Goal: Transaction & Acquisition: Purchase product/service

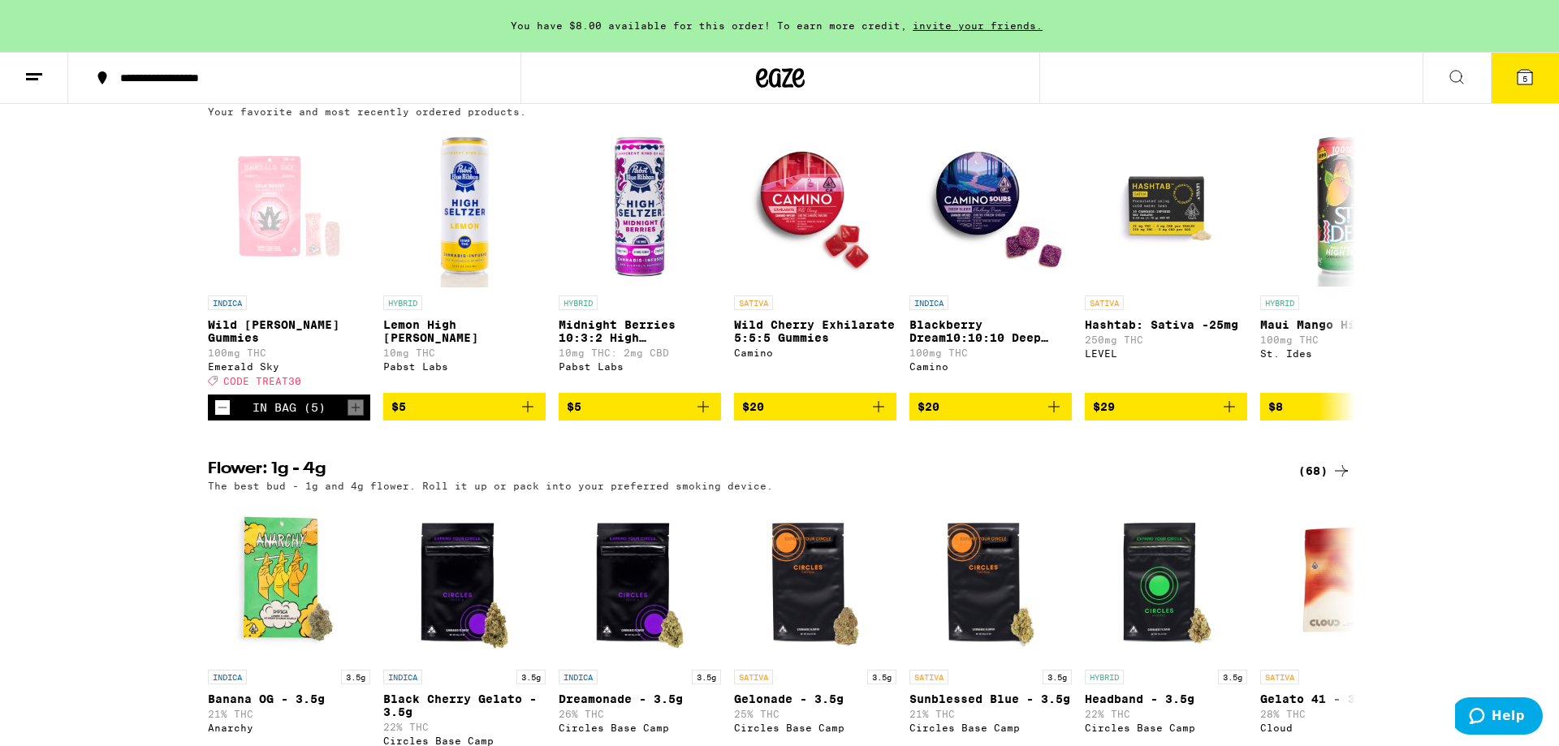
click at [1508, 77] on button "5" at bounding box center [1525, 78] width 68 height 50
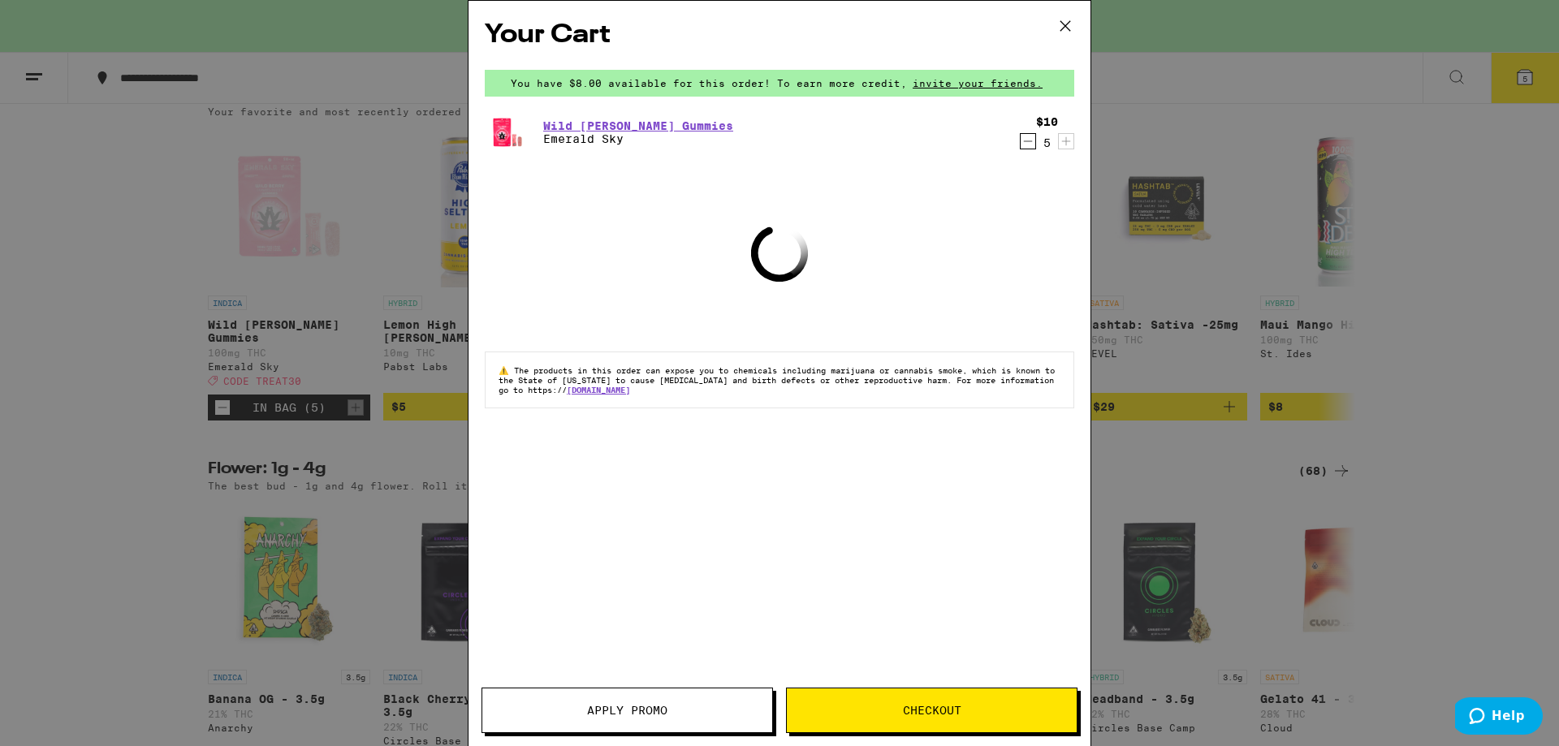
click at [645, 699] on button "Apply Promo" at bounding box center [628, 710] width 292 height 45
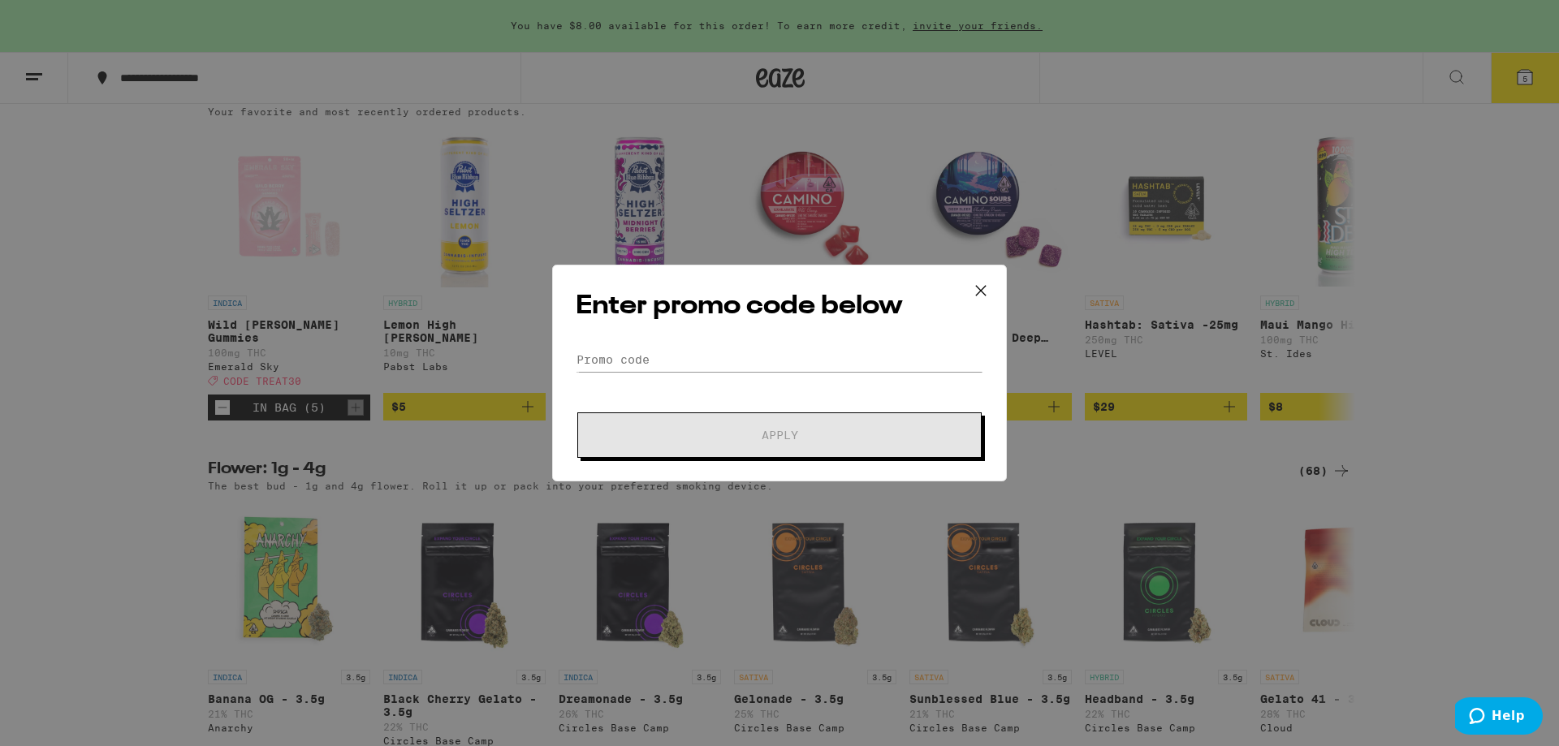
click at [666, 344] on div "Enter promo code below Promo Code Apply" at bounding box center [779, 373] width 455 height 217
click at [651, 355] on input "Promo Code" at bounding box center [780, 360] width 408 height 24
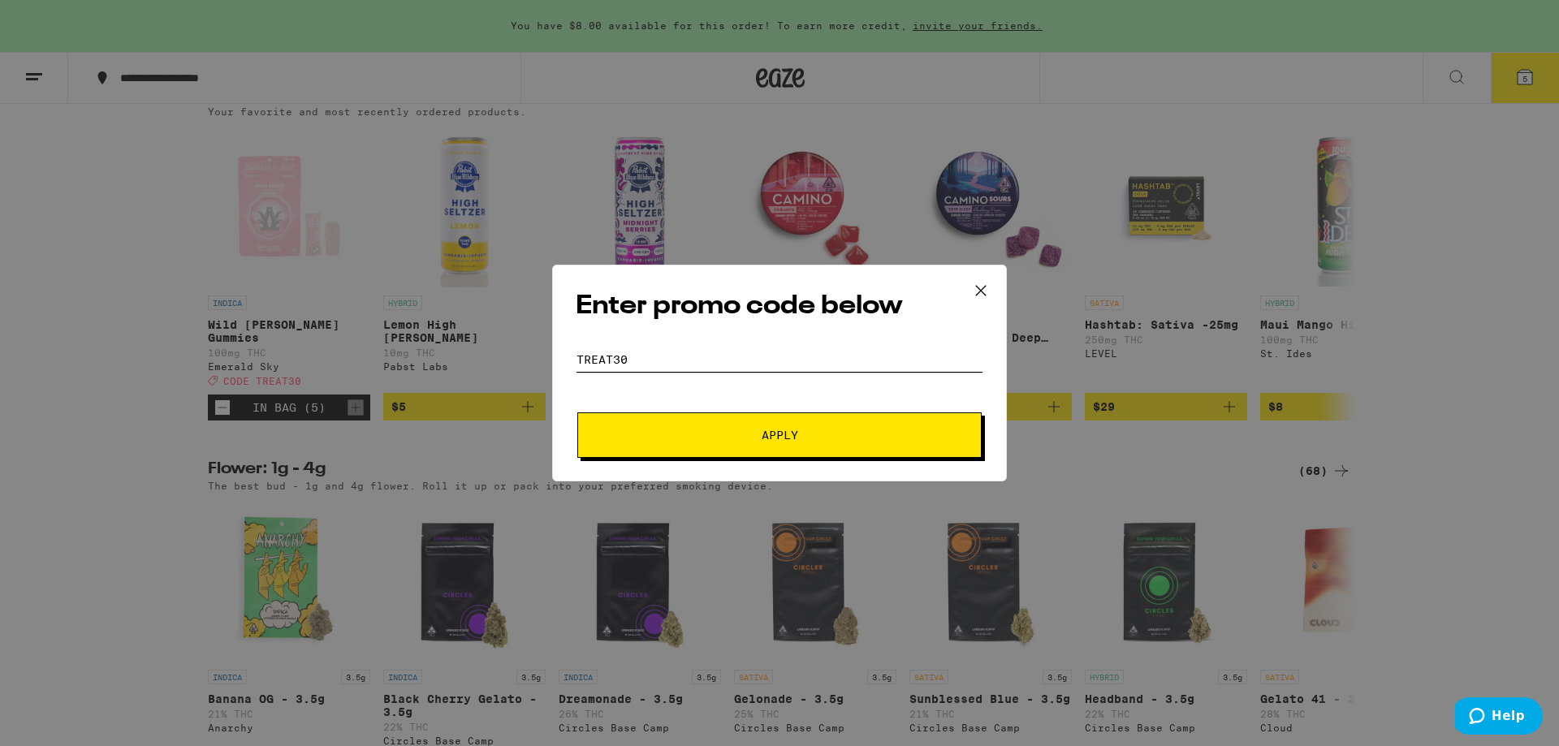
type input "treat30"
click at [824, 442] on button "Apply" at bounding box center [779, 435] width 404 height 45
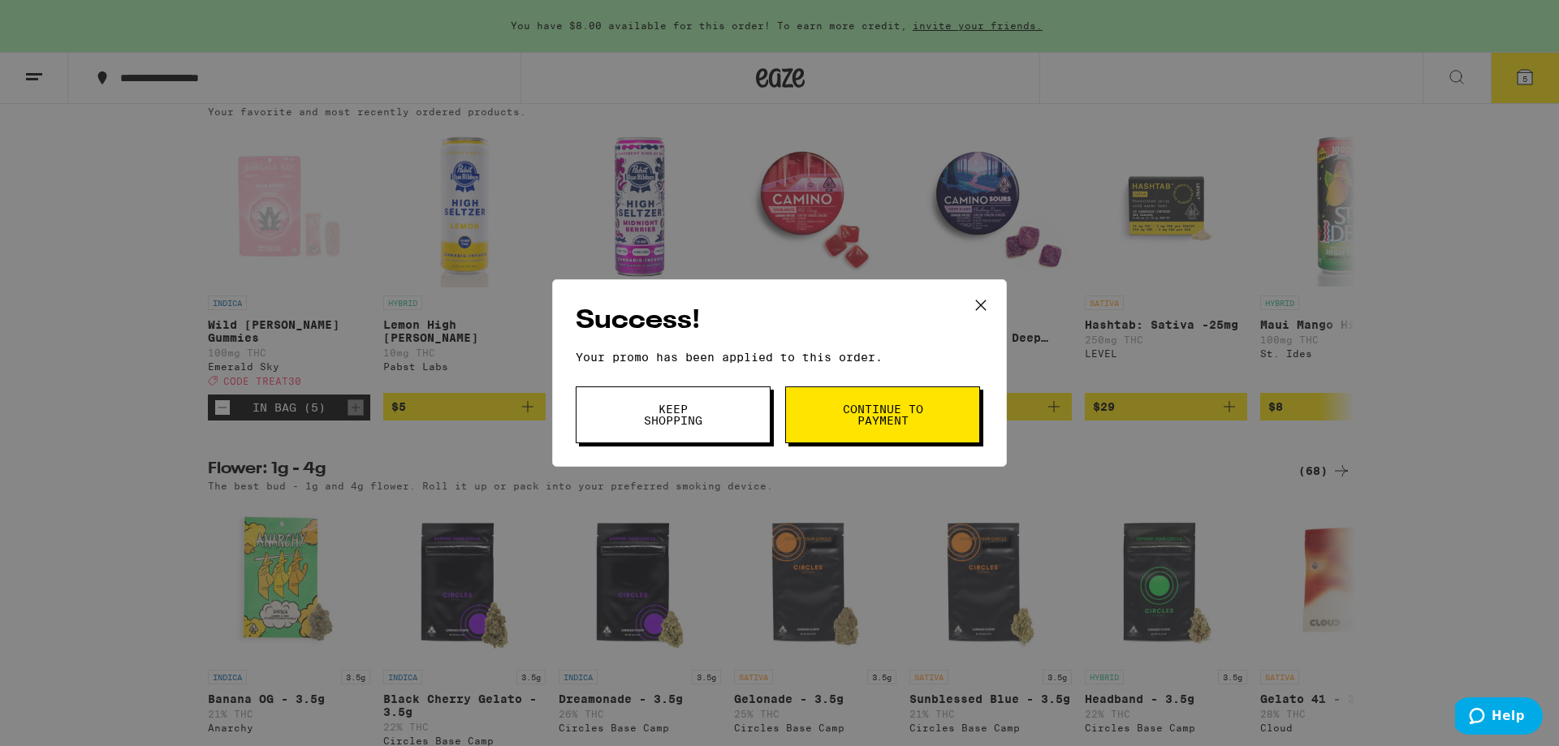
click at [691, 424] on span "Keep Shopping" at bounding box center [673, 415] width 83 height 23
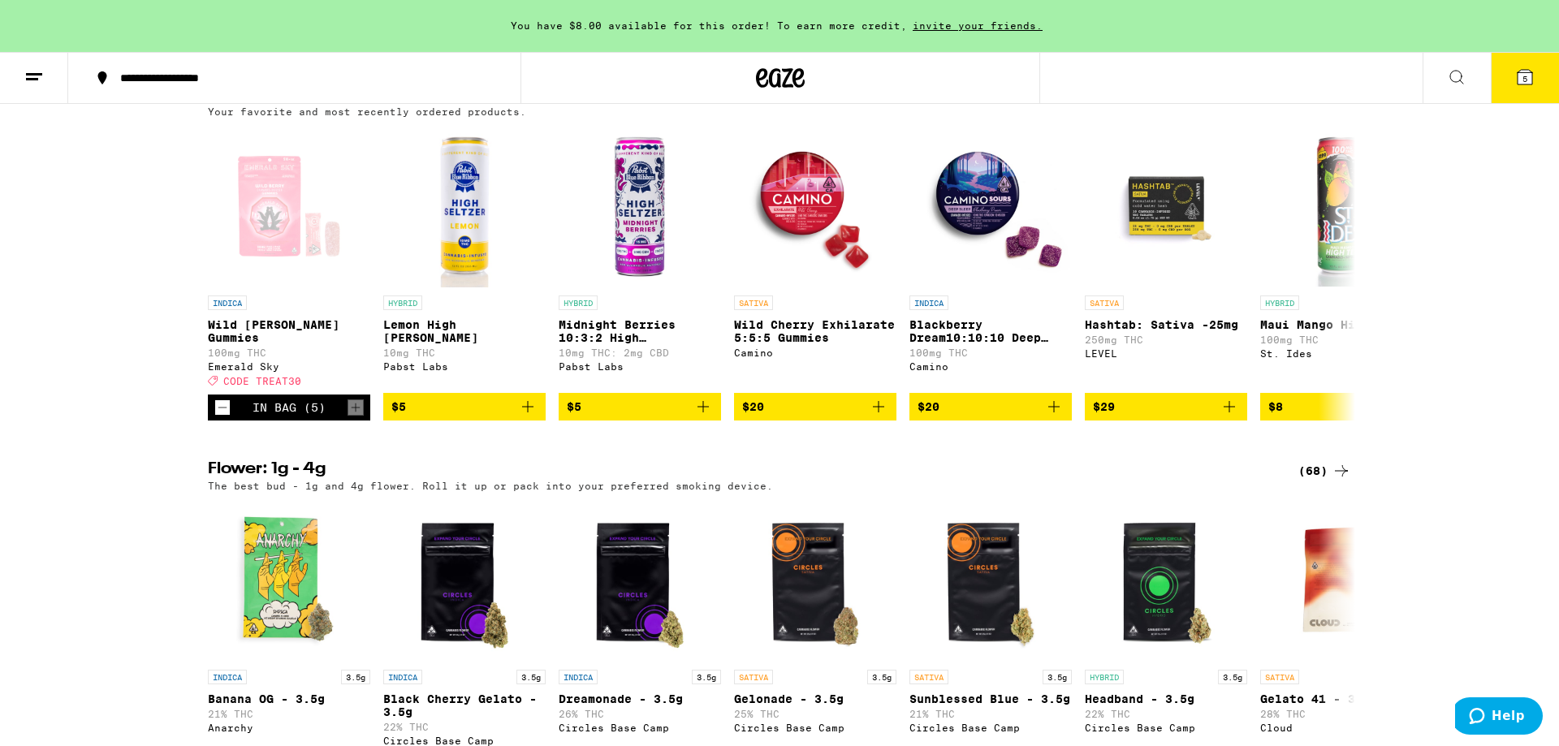
click at [1524, 83] on span "5" at bounding box center [1525, 79] width 5 height 10
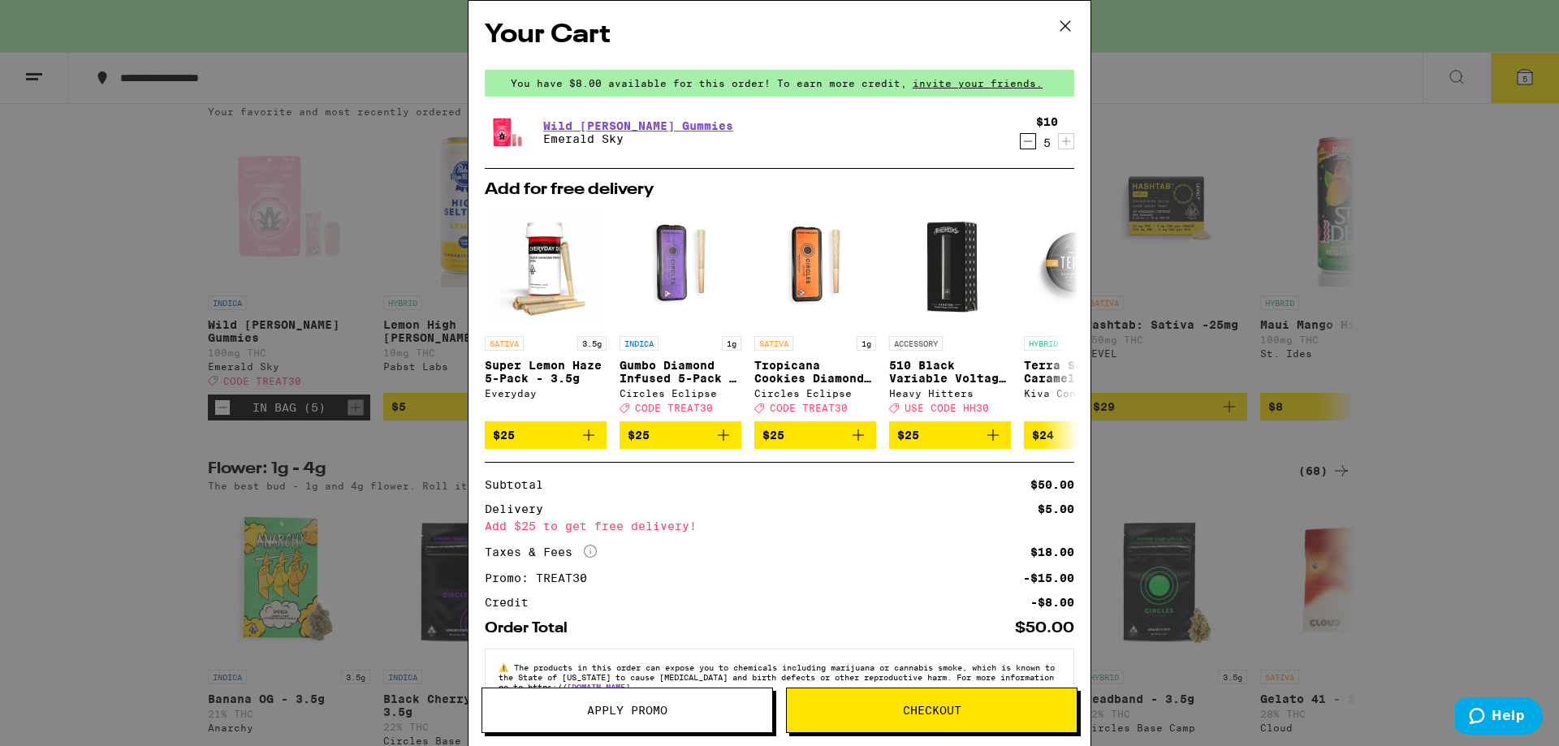
scroll to position [51, 0]
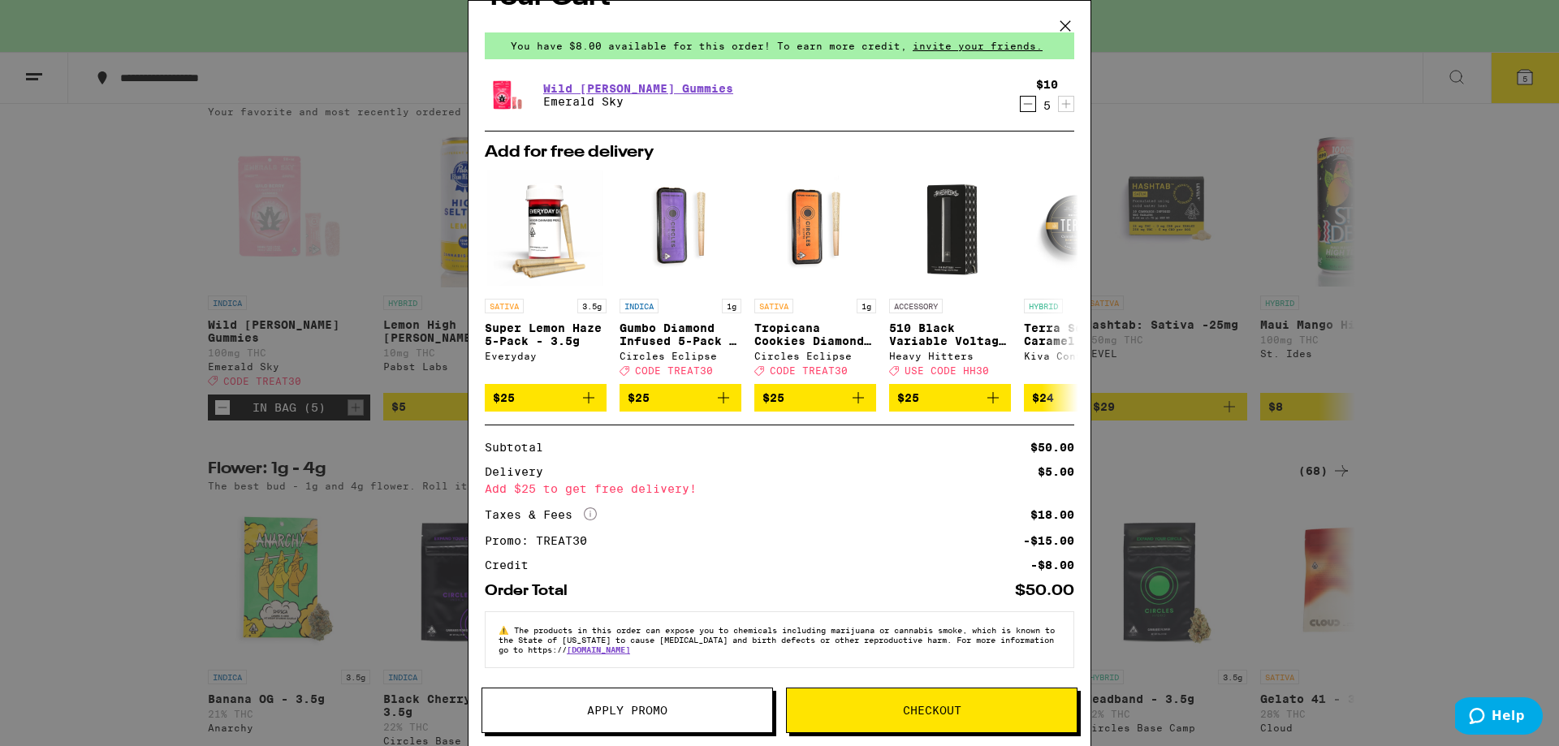
click at [1066, 28] on icon at bounding box center [1065, 26] width 24 height 24
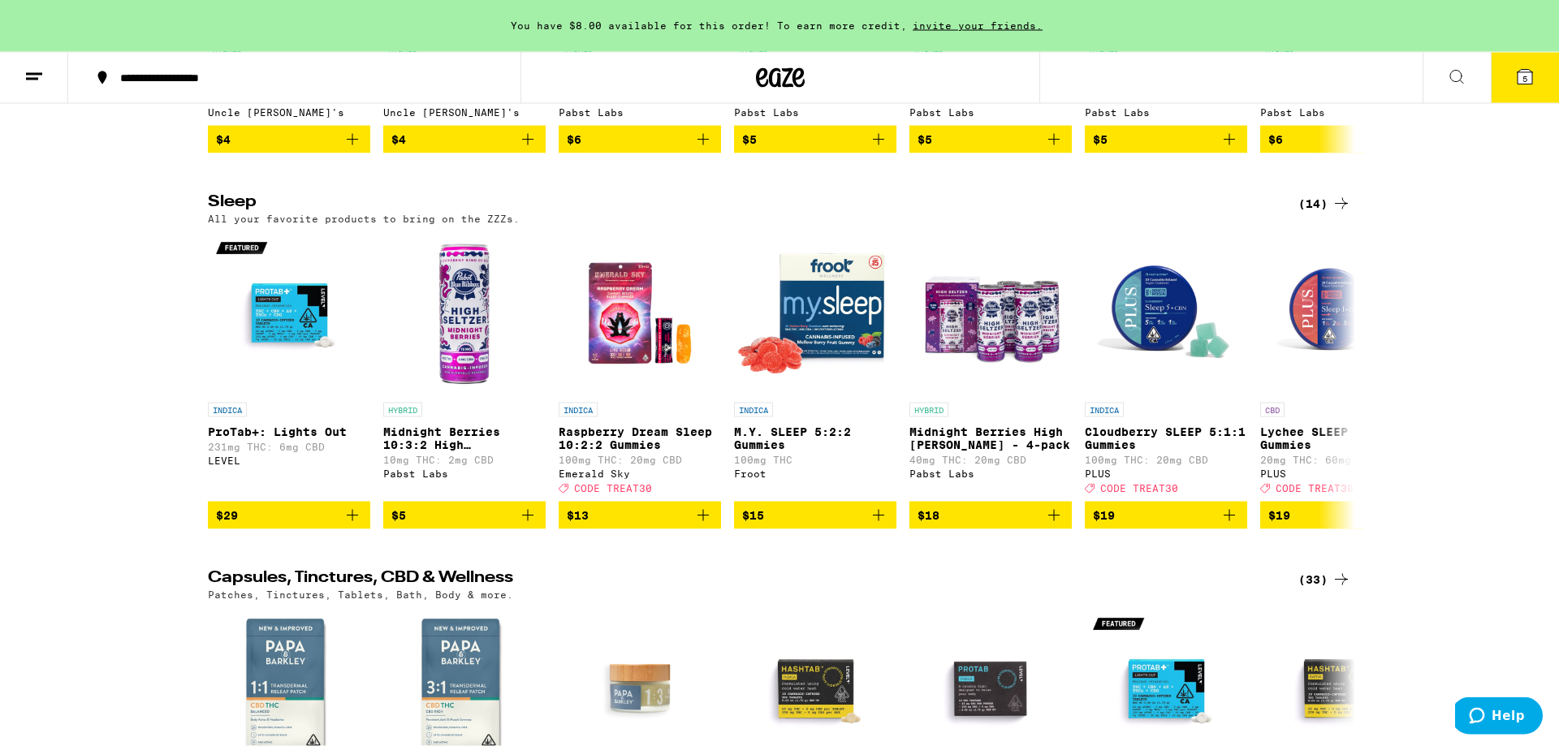
scroll to position [5882, 0]
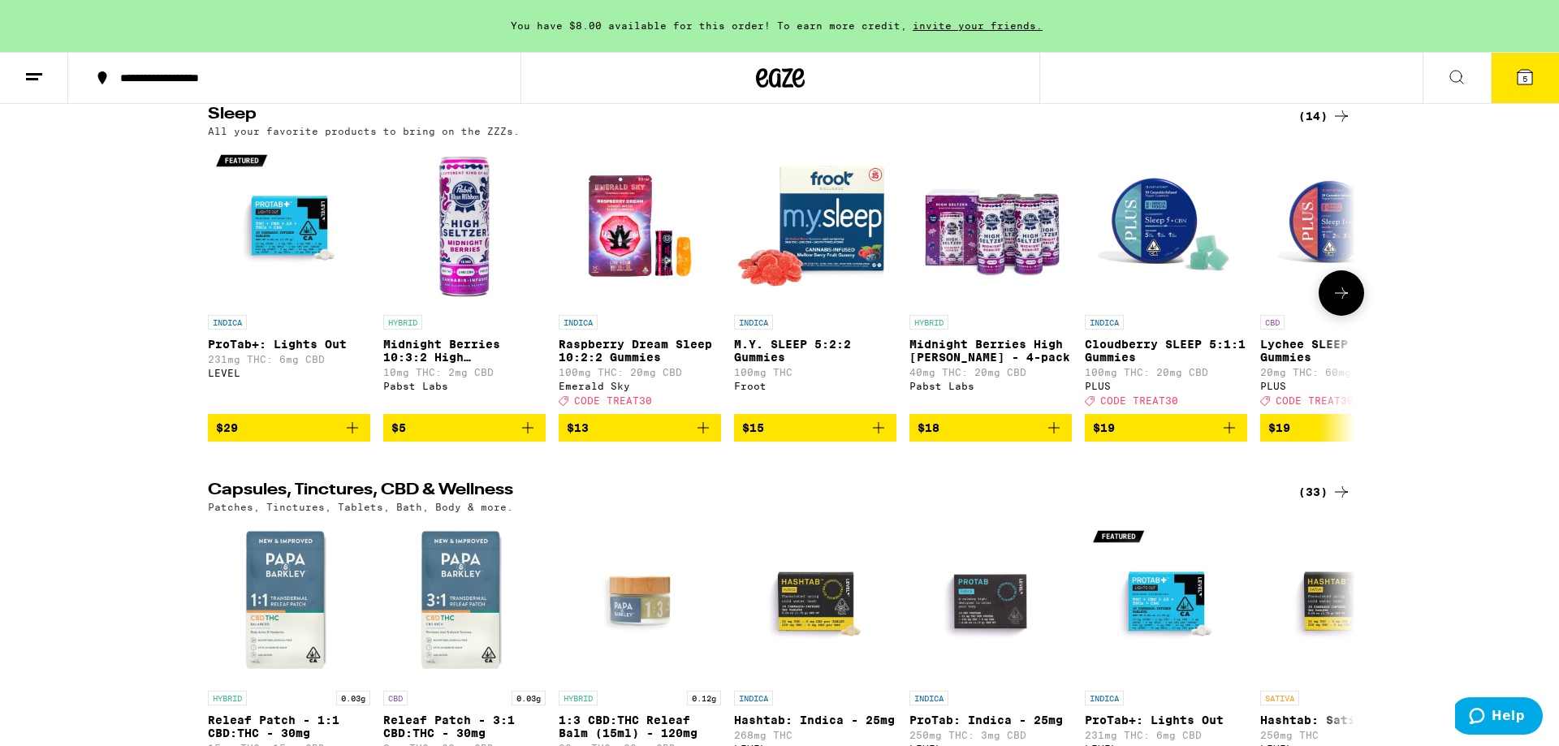
click at [1350, 303] on icon at bounding box center [1341, 292] width 19 height 19
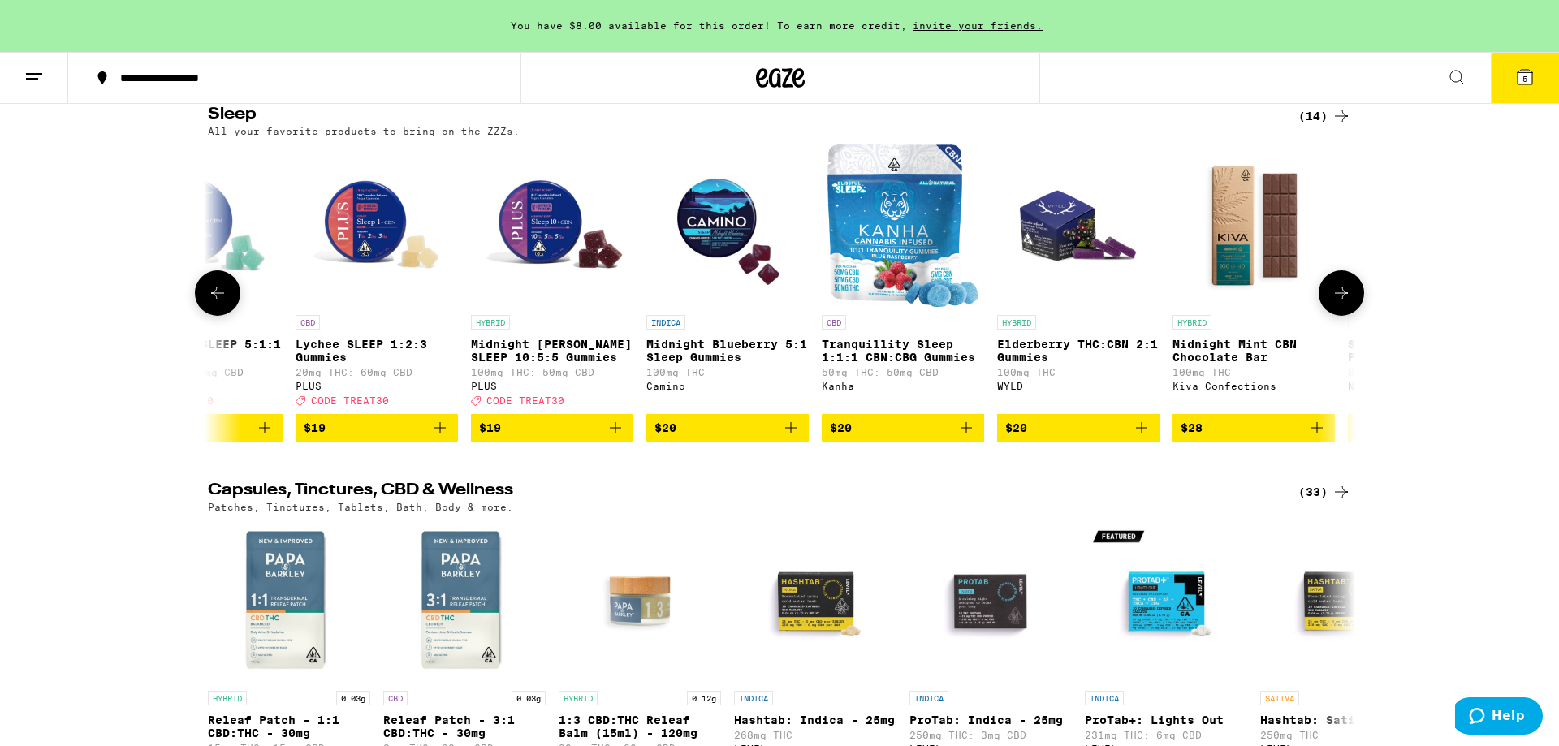
scroll to position [0, 967]
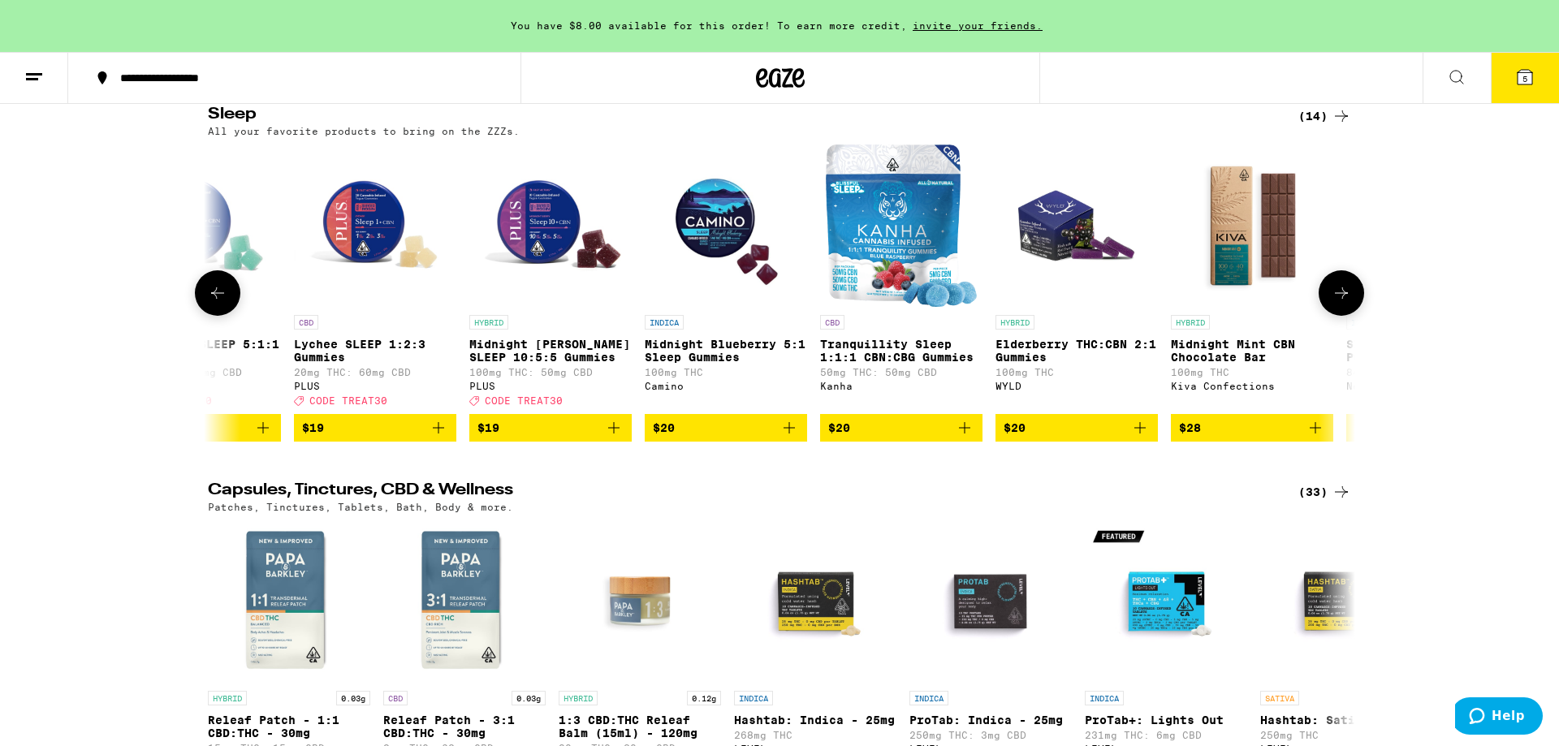
click at [1350, 303] on icon at bounding box center [1341, 292] width 19 height 19
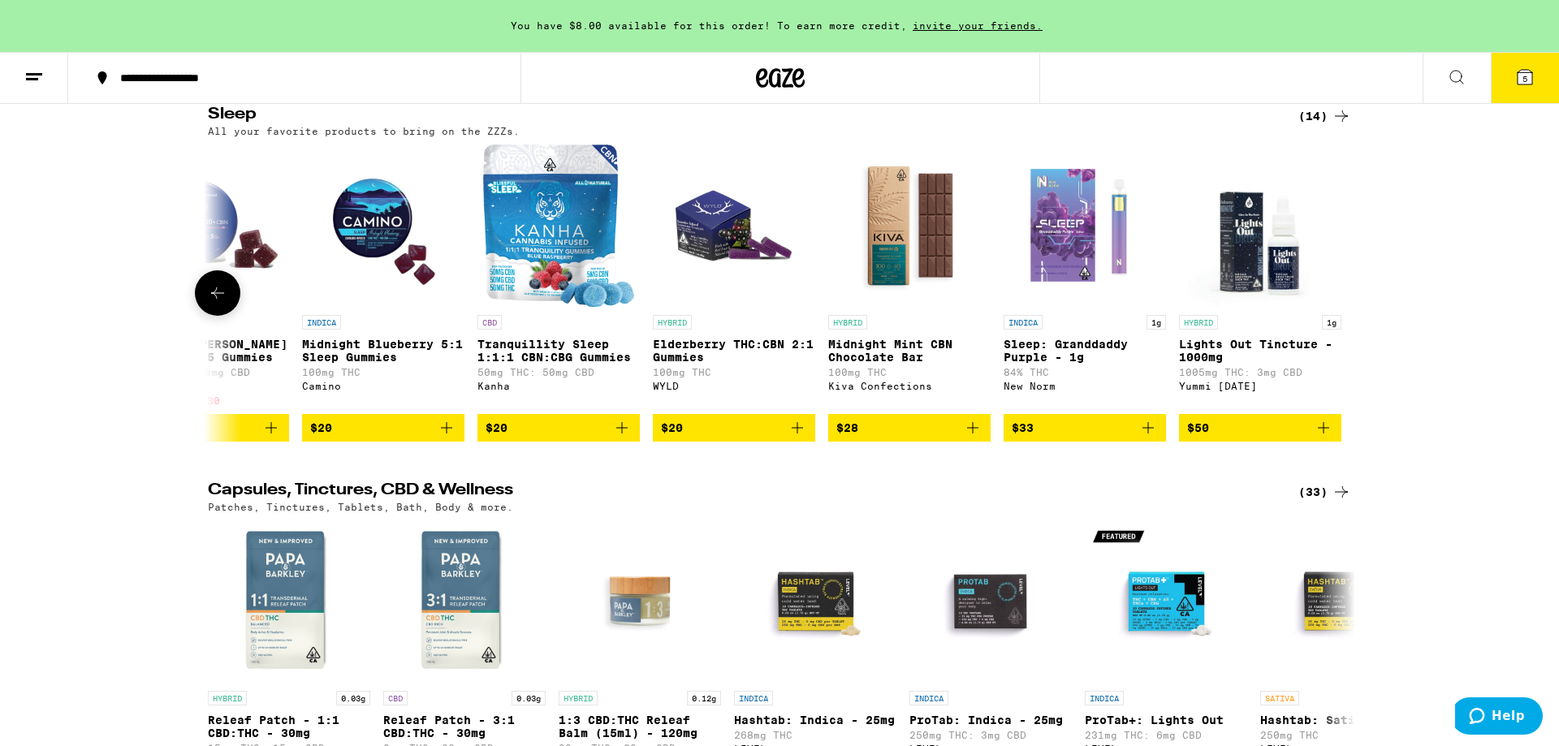
scroll to position [0, 1313]
